Goal: Entertainment & Leisure: Consume media (video, audio)

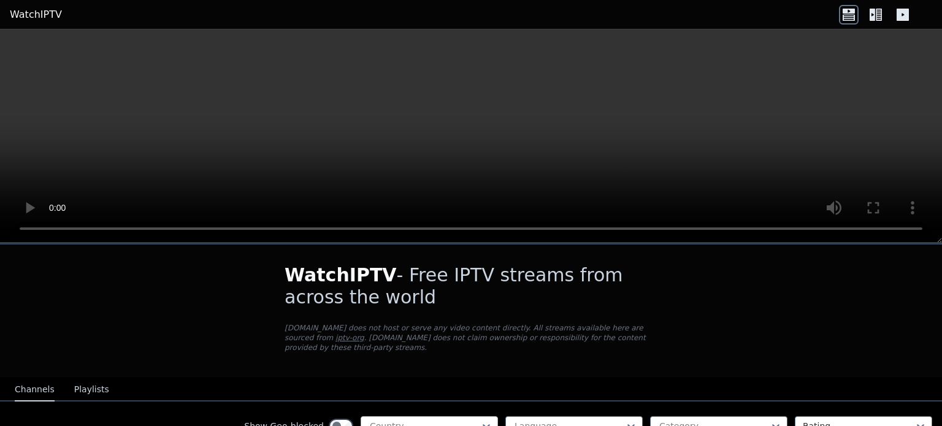
click at [463, 420] on div at bounding box center [425, 426] width 112 height 12
type input "******"
click at [671, 416] on div "Category..." at bounding box center [718, 425] width 137 height 18
type input "********"
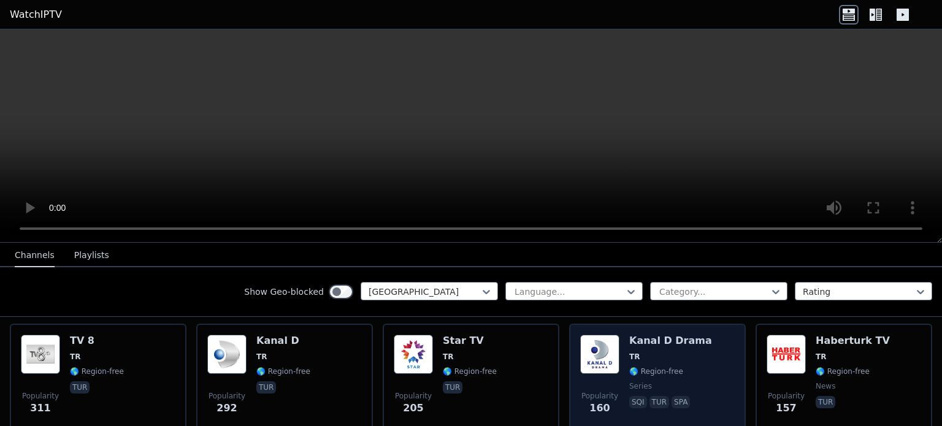
scroll to position [259, 0]
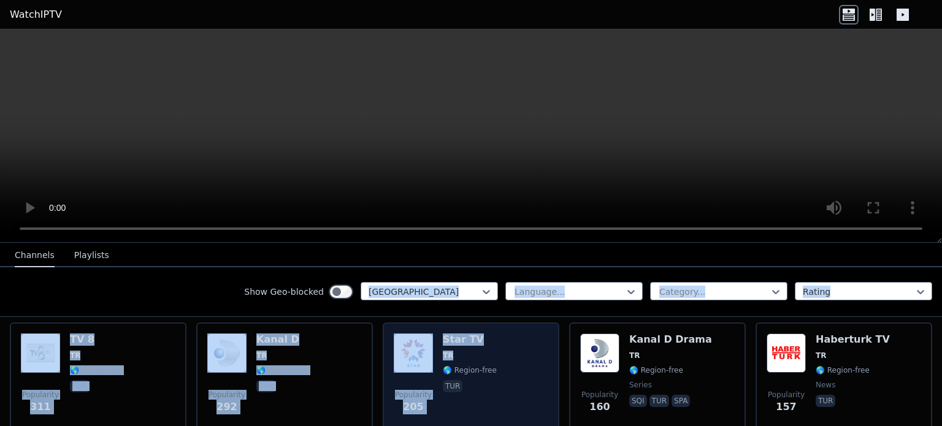
drag, startPoint x: 607, startPoint y: 244, endPoint x: 530, endPoint y: 340, distance: 123.4
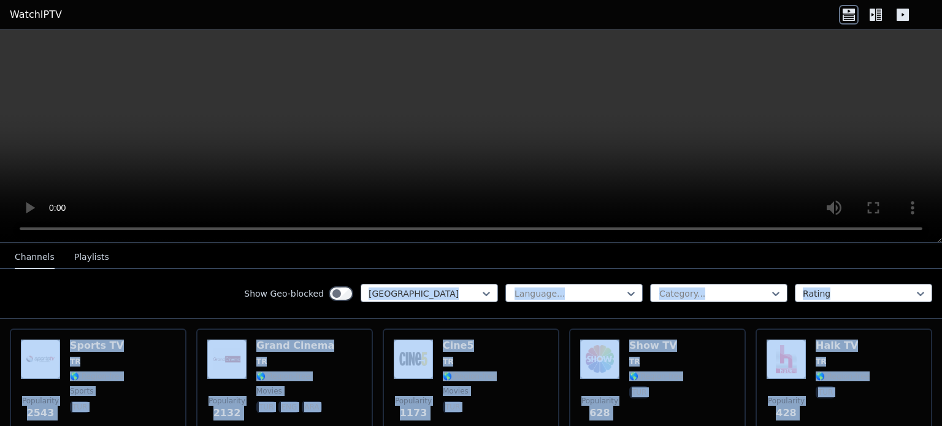
scroll to position [122, 0]
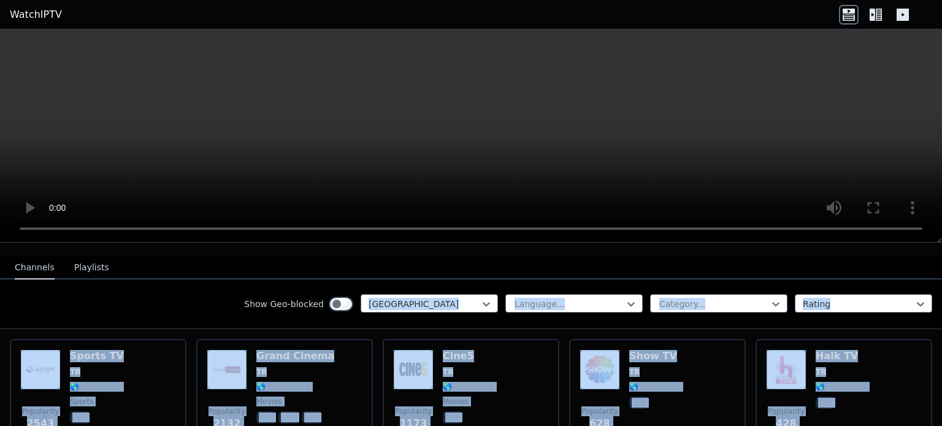
click at [191, 307] on div "Show Geo-blocked Turkey Language... Category... Rating" at bounding box center [471, 305] width 942 height 50
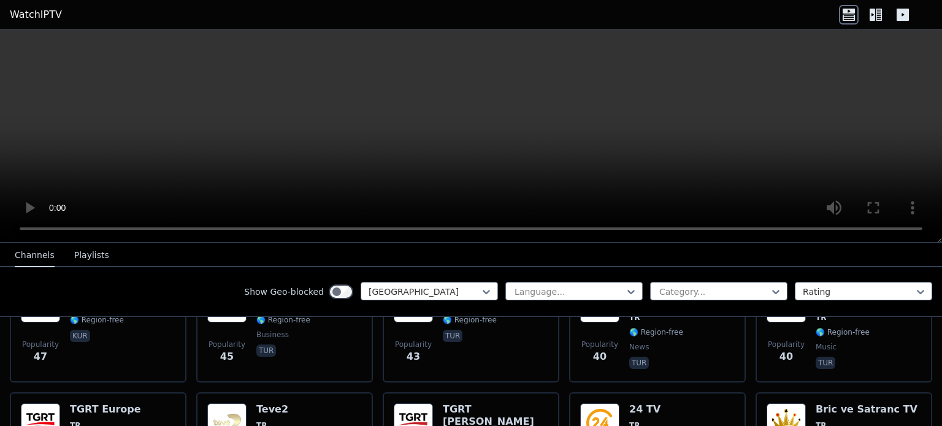
scroll to position [928, 0]
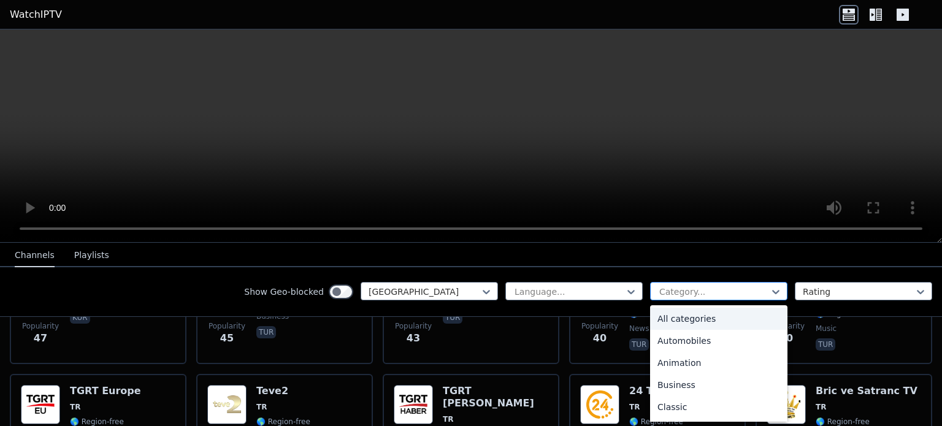
click at [770, 283] on div at bounding box center [776, 292] width 12 height 18
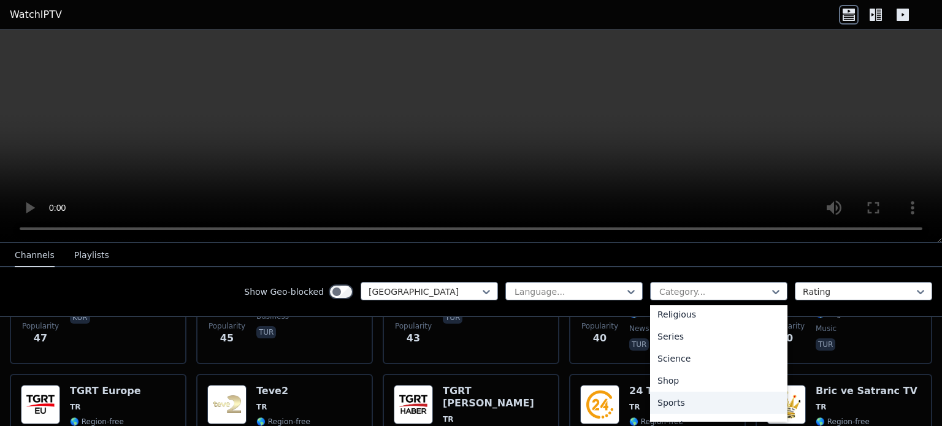
click at [678, 404] on div "Sports" at bounding box center [718, 403] width 137 height 22
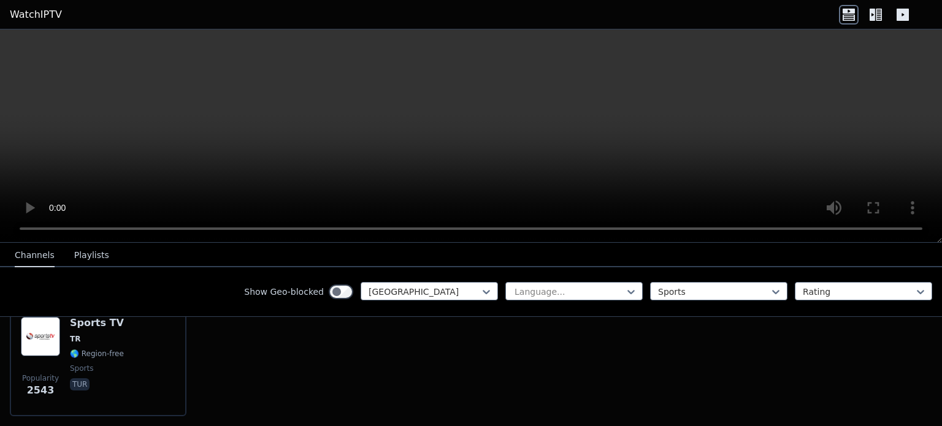
scroll to position [155, 0]
